Goal: Task Accomplishment & Management: Complete application form

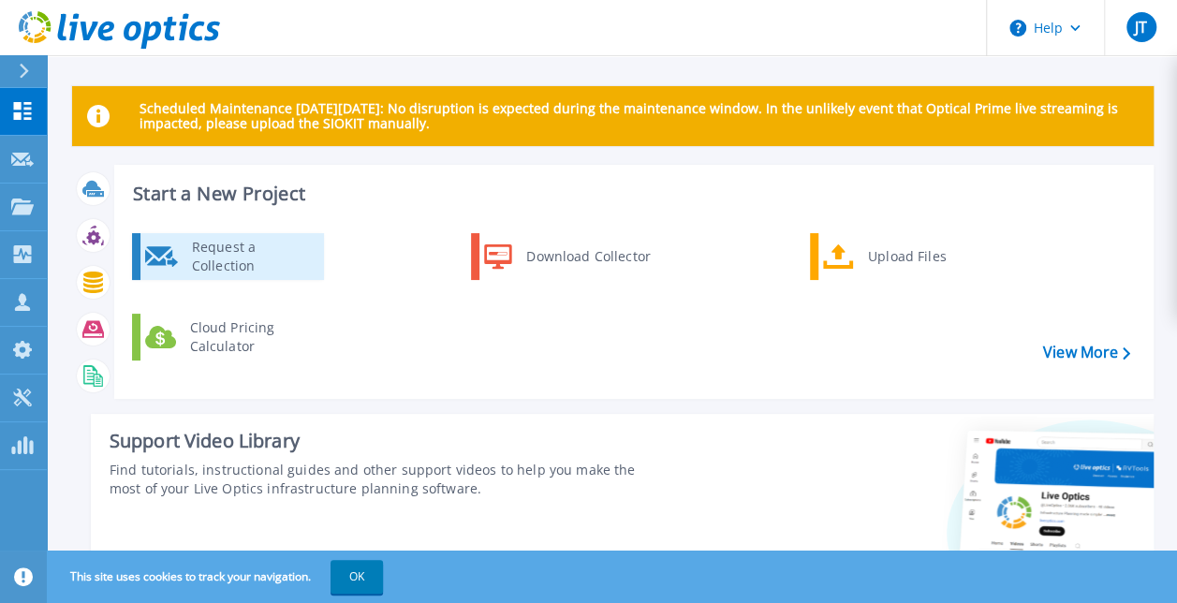
click at [229, 259] on div "Request a Collection" at bounding box center [251, 256] width 137 height 37
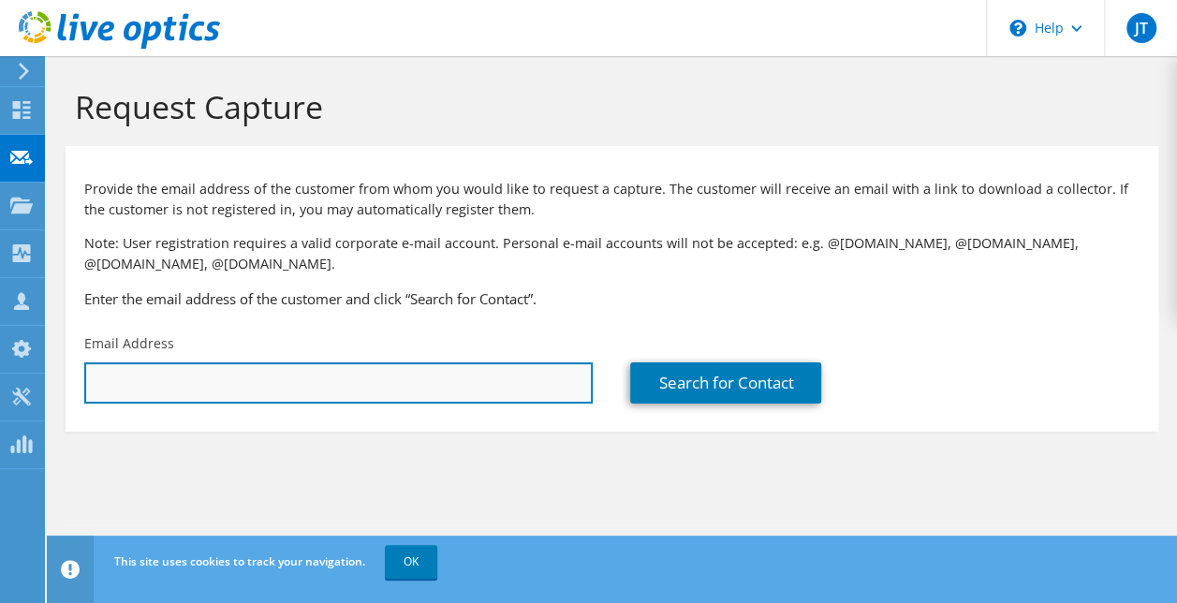
click at [215, 371] on input "text" at bounding box center [338, 382] width 509 height 41
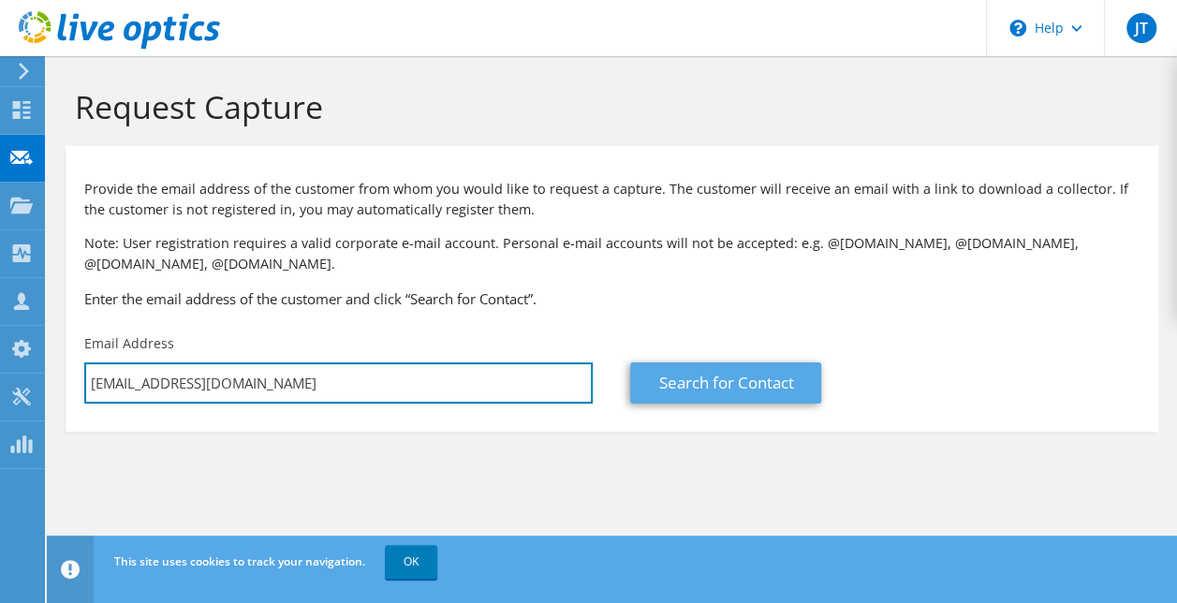
type input "Paulc@freightinvestor.com"
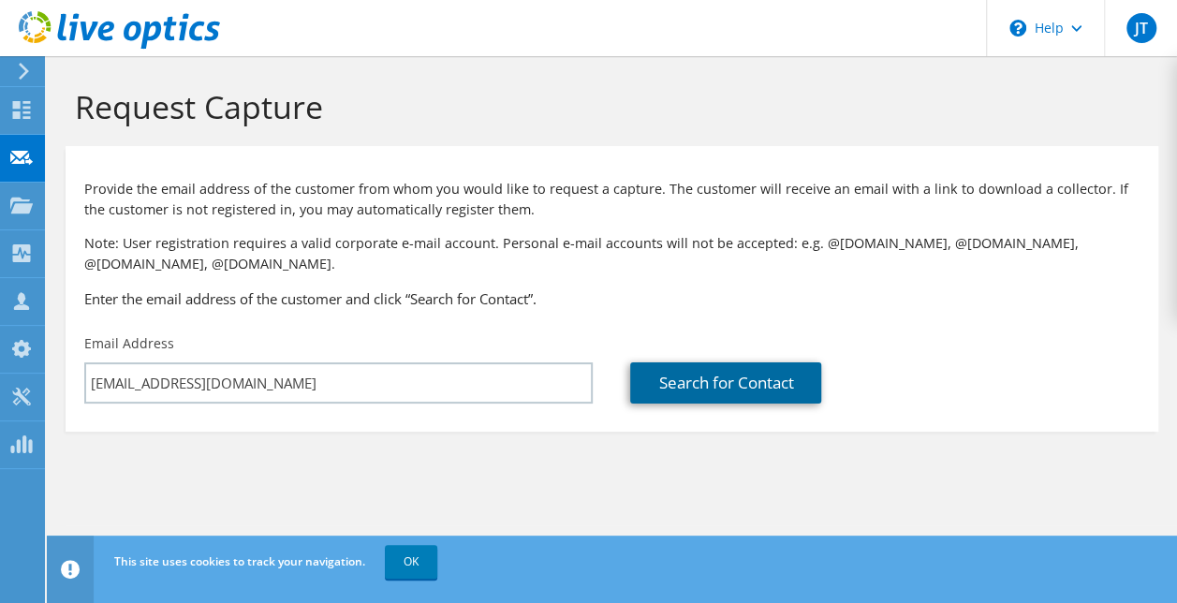
click at [693, 380] on link "Search for Contact" at bounding box center [725, 382] width 191 height 41
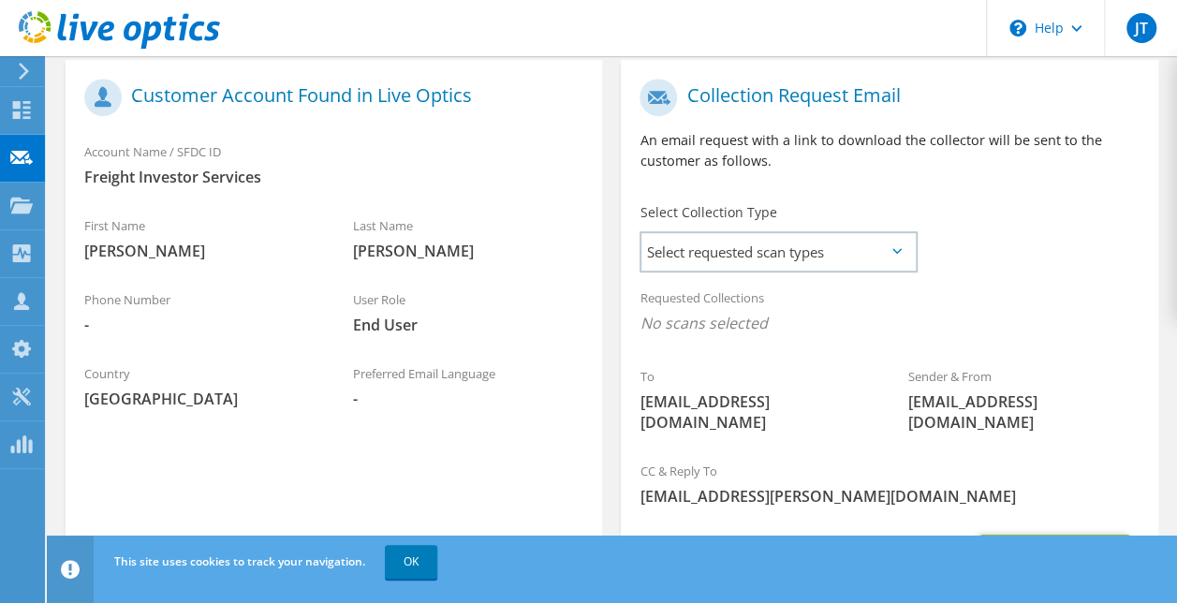
scroll to position [415, 0]
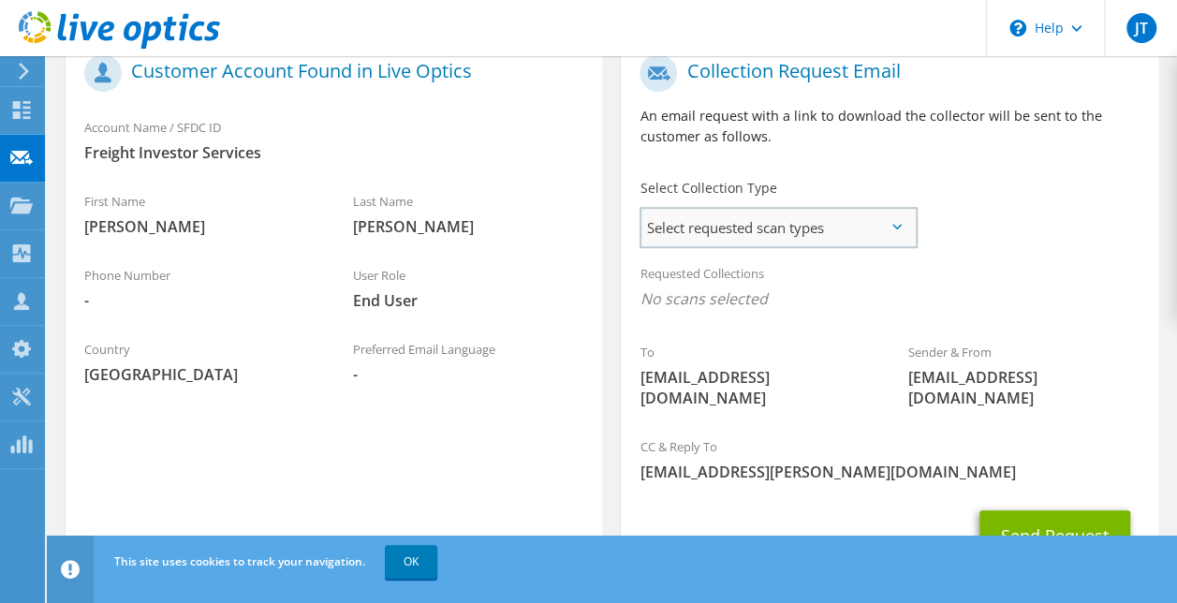
click at [894, 223] on span "Select requested scan types" at bounding box center [778, 227] width 273 height 37
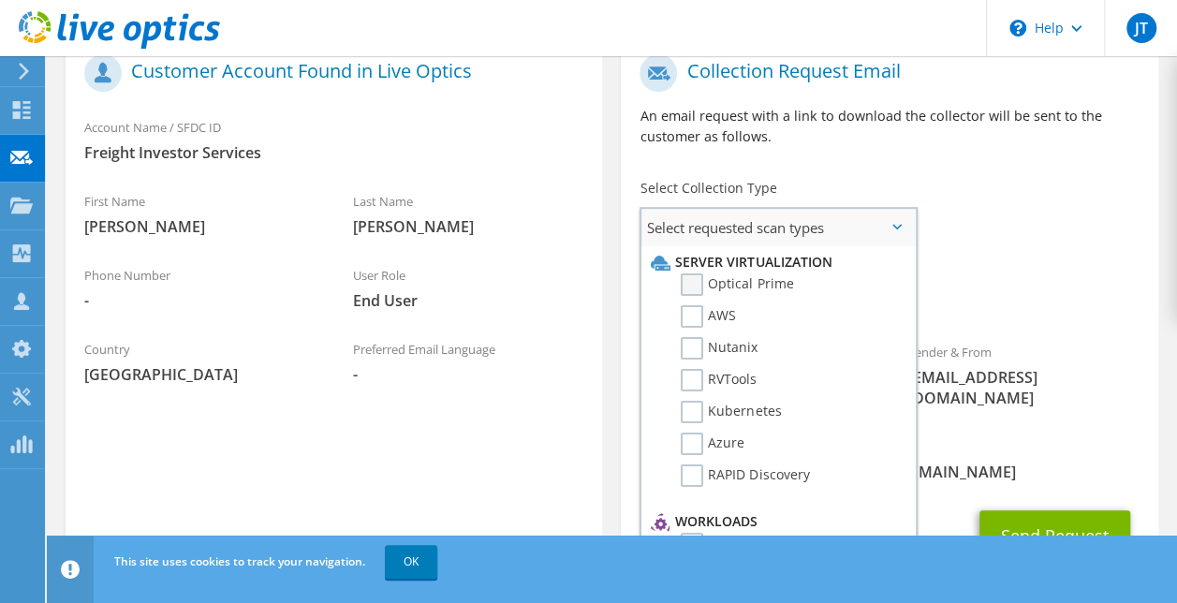
click at [695, 285] on label "Optical Prime" at bounding box center [737, 284] width 112 height 22
click at [0, 0] on input "Optical Prime" at bounding box center [0, 0] width 0 height 0
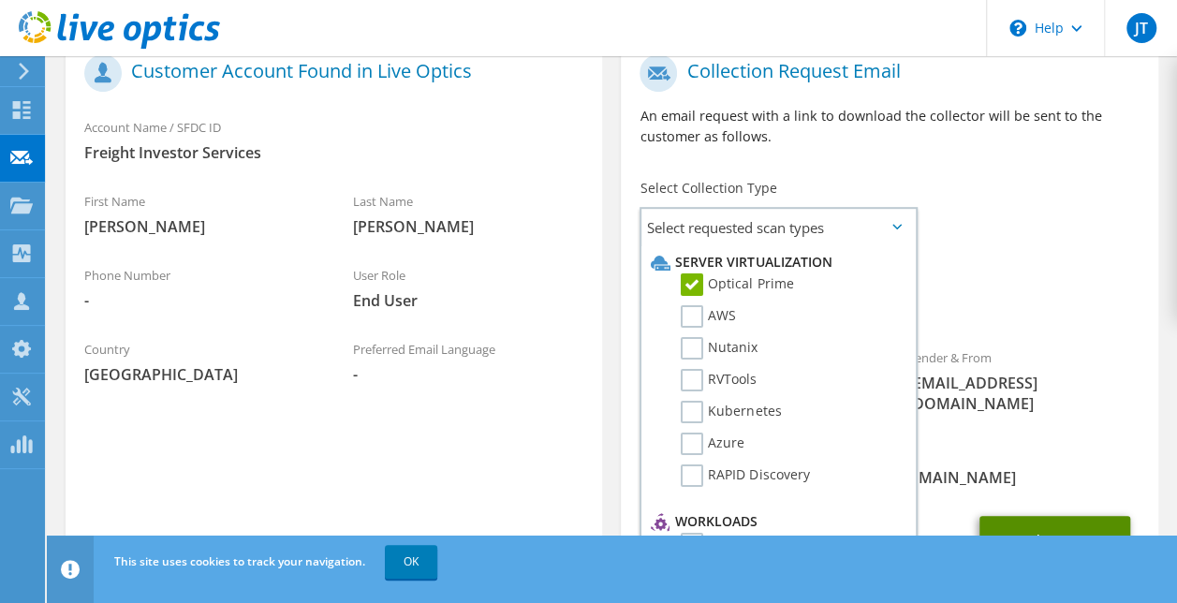
click at [1045, 516] on button "Send Request" at bounding box center [1055, 541] width 151 height 51
